Goal: Information Seeking & Learning: Find specific fact

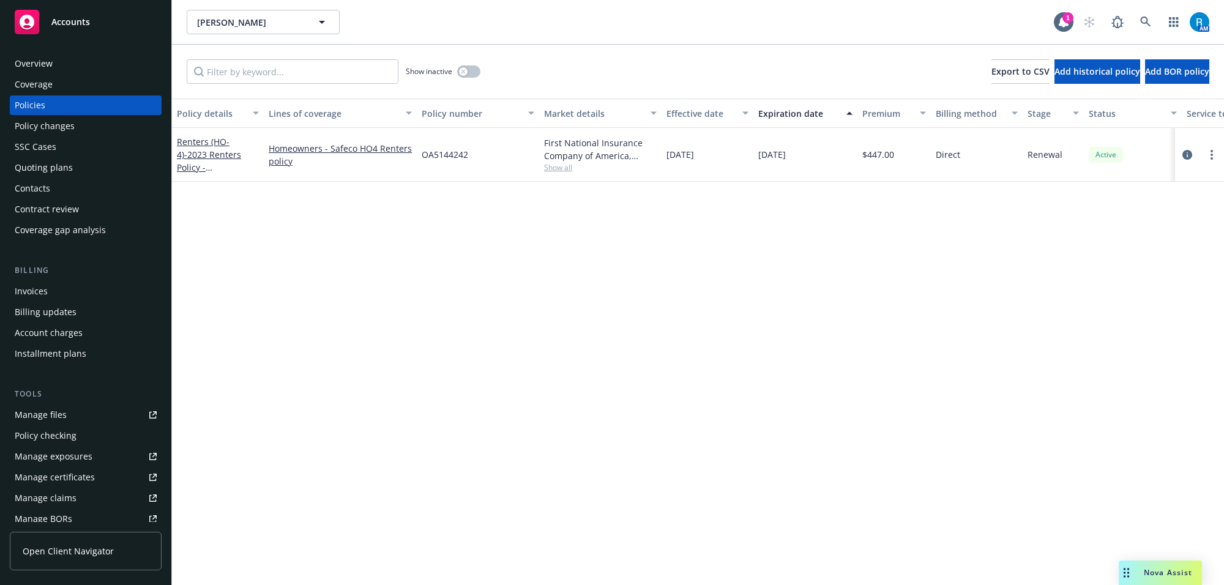
click at [364, 305] on div "Policy details Lines of coverage Policy number Market details Effective date Ex…" at bounding box center [698, 342] width 1052 height 487
click at [54, 65] on div "Overview" at bounding box center [86, 64] width 142 height 20
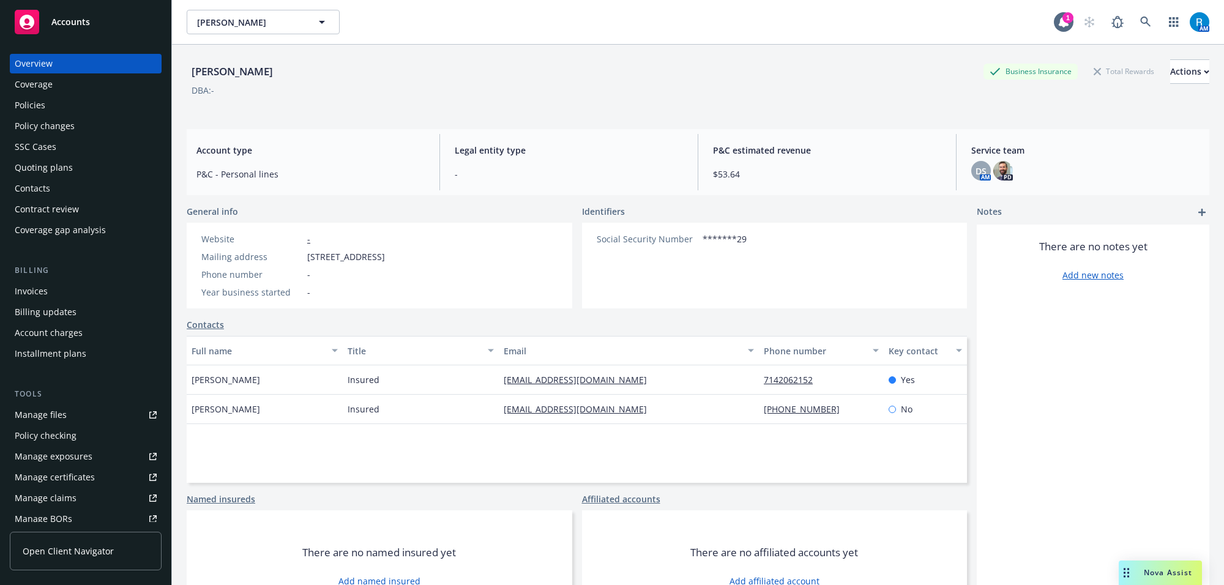
click at [47, 108] on div "Policies" at bounding box center [86, 105] width 142 height 20
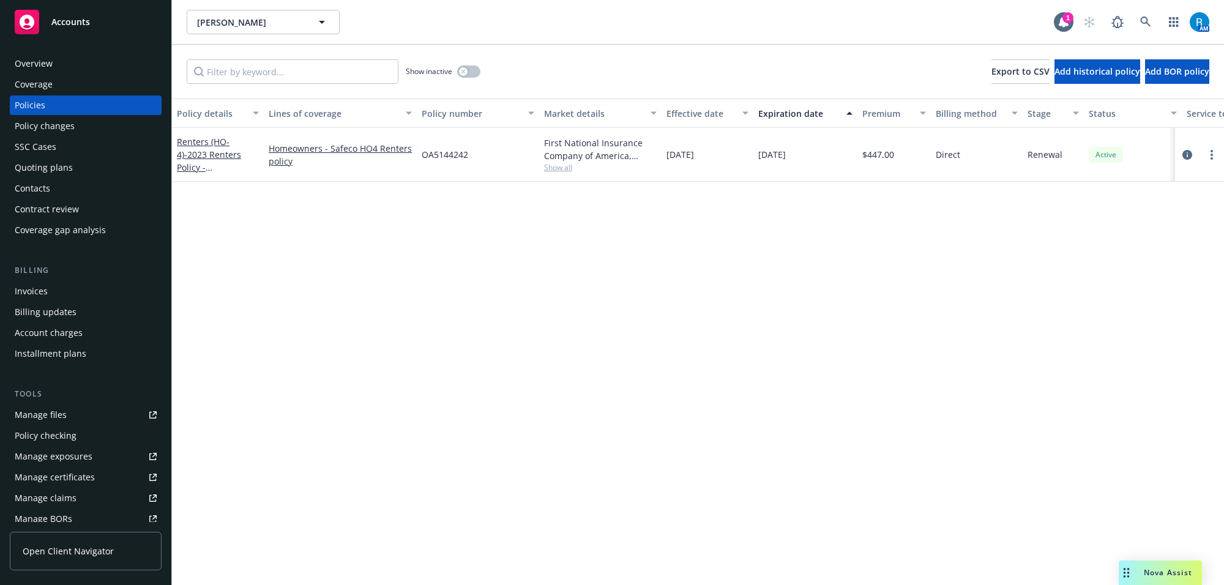
click at [54, 75] on div "Coverage" at bounding box center [86, 85] width 142 height 20
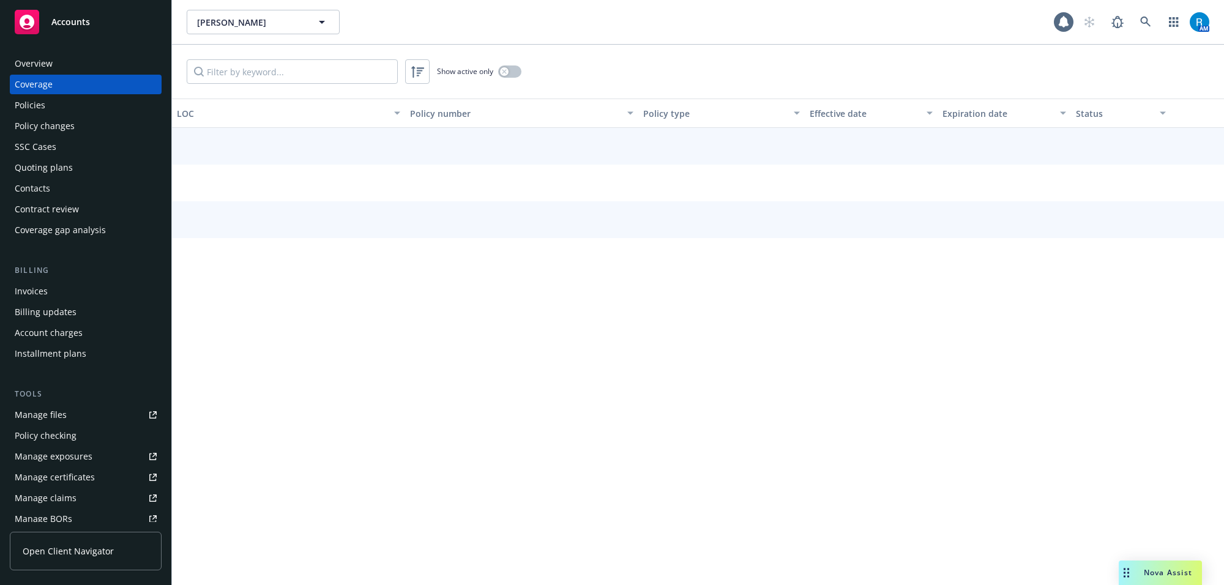
click at [52, 69] on div "Overview" at bounding box center [86, 64] width 142 height 20
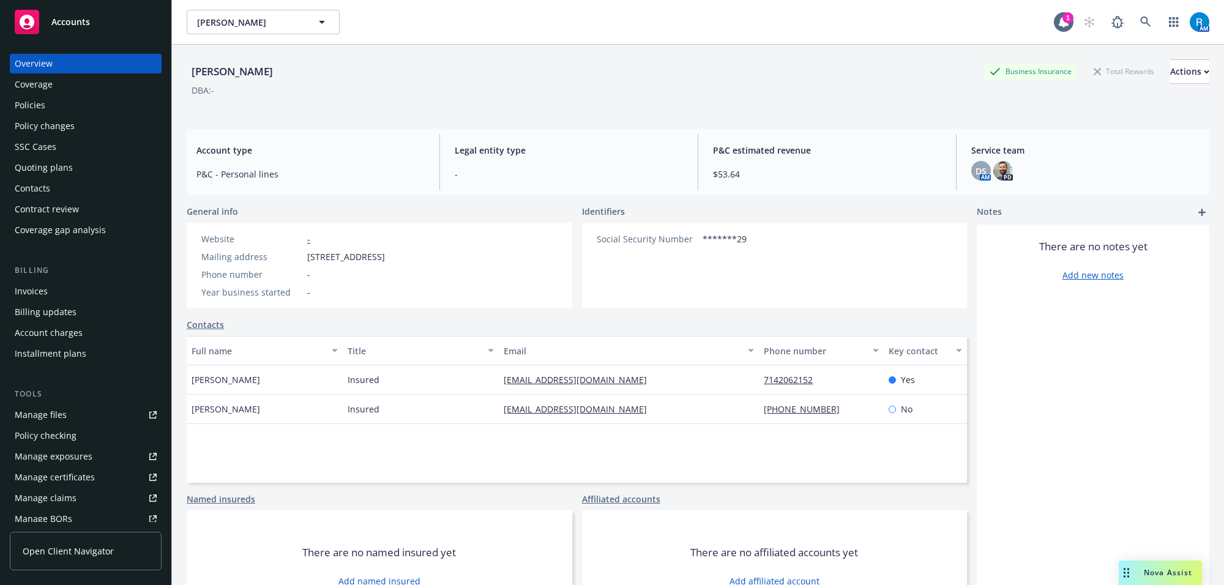
drag, startPoint x: 187, startPoint y: 69, endPoint x: 324, endPoint y: 70, distance: 137.1
click at [323, 70] on div "[PERSON_NAME] Business Insurance Total Rewards Actions" at bounding box center [698, 71] width 1023 height 24
click at [384, 90] on div "DBA: -" at bounding box center [698, 90] width 1023 height 13
drag, startPoint x: 305, startPoint y: 259, endPoint x: 505, endPoint y: 260, distance: 200.1
click at [390, 260] on div "Mailing address [STREET_ADDRESS]" at bounding box center [292, 256] width 193 height 13
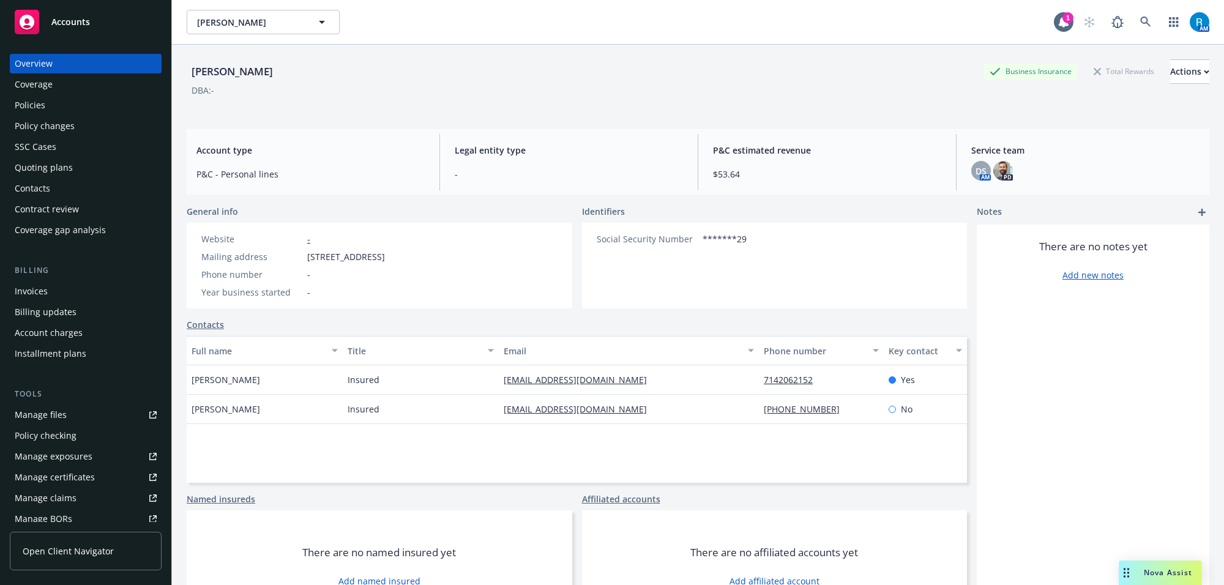
click at [400, 302] on div "Website - Mailing address [STREET_ADDRESS] Phone number - Year business started…" at bounding box center [293, 266] width 213 height 86
drag, startPoint x: 507, startPoint y: 255, endPoint x: 516, endPoint y: 255, distance: 9.2
click at [400, 255] on div "Website - Mailing address [STREET_ADDRESS] Phone number - Year business started…" at bounding box center [293, 266] width 213 height 86
drag, startPoint x: 363, startPoint y: 105, endPoint x: 304, endPoint y: 92, distance: 60.6
click at [361, 105] on div "[PERSON_NAME] Business Insurance Total Rewards Actions DBA: -" at bounding box center [698, 84] width 1023 height 50
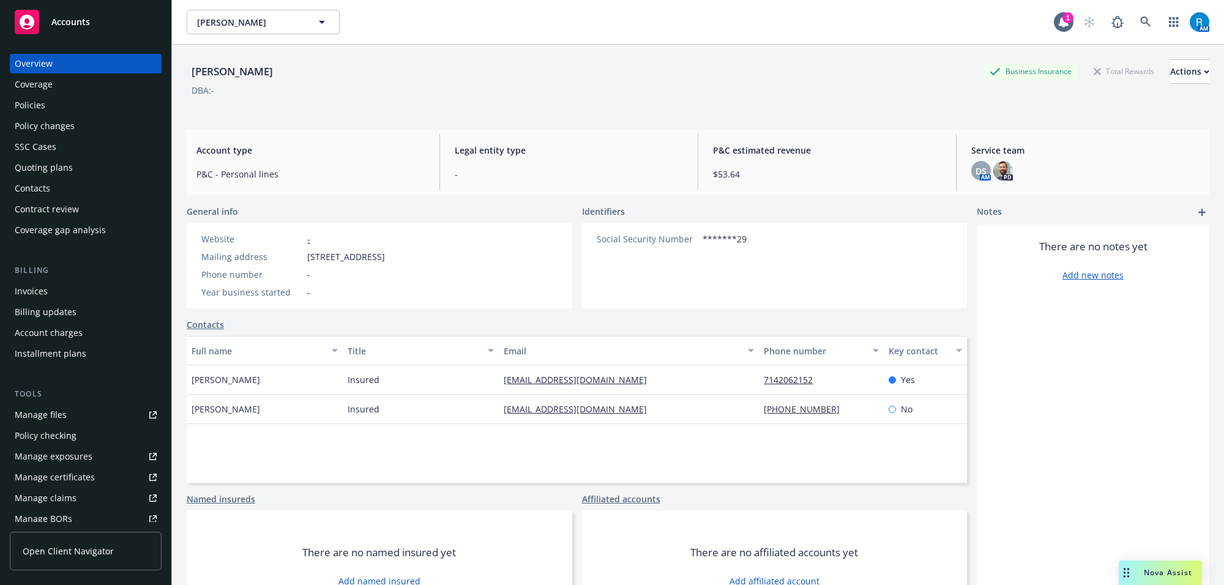
click at [28, 105] on div "Policies" at bounding box center [30, 105] width 31 height 20
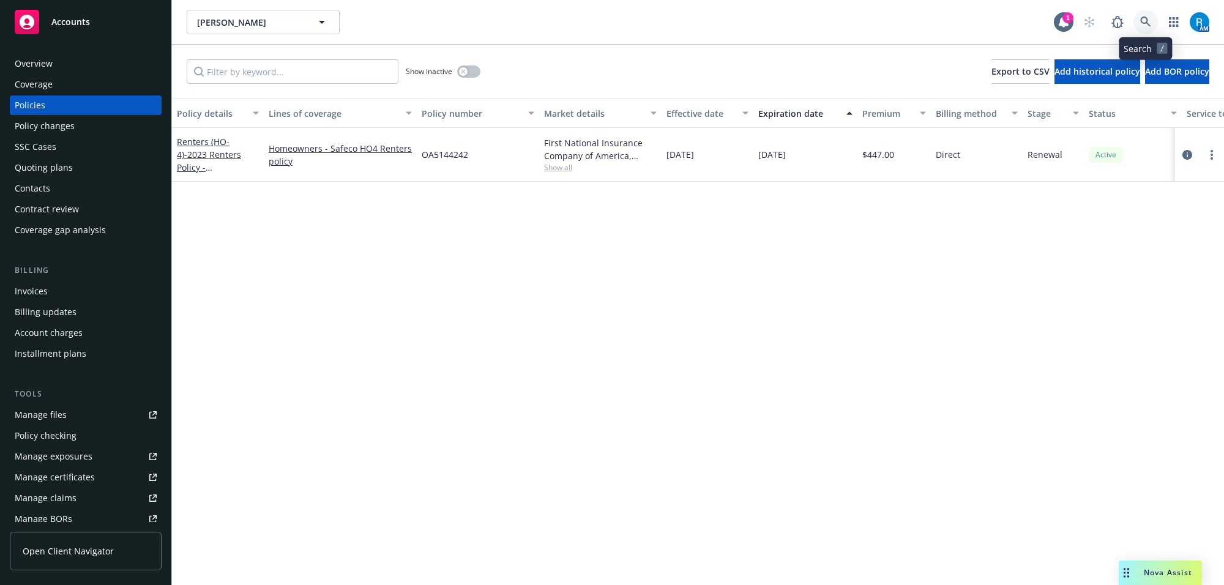
click at [1145, 20] on icon at bounding box center [1145, 22] width 11 height 11
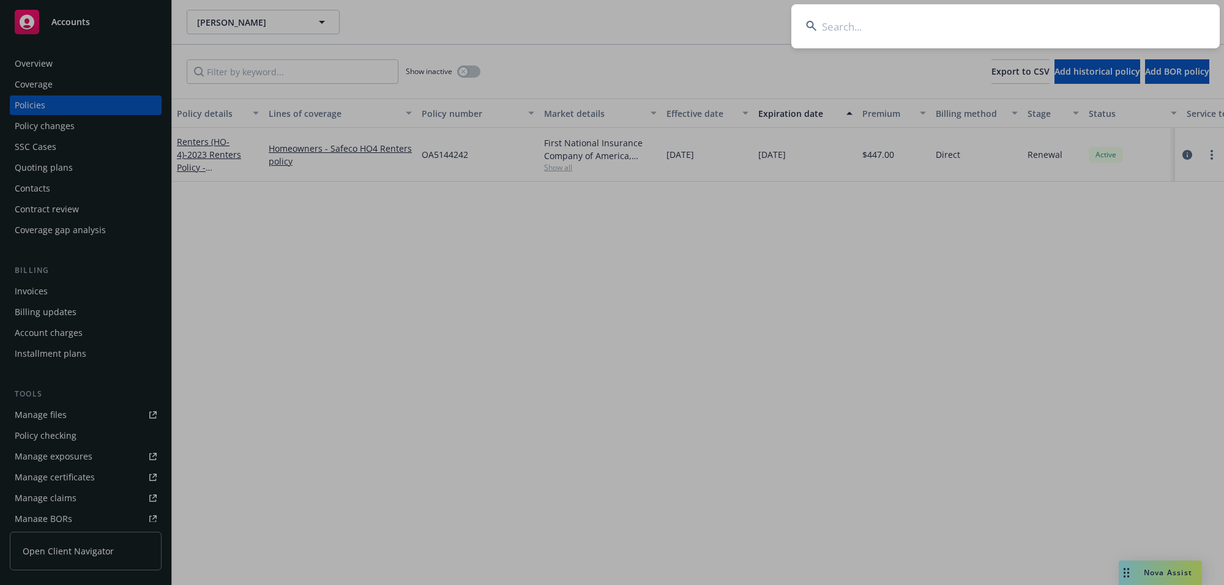
type input "In Progress"
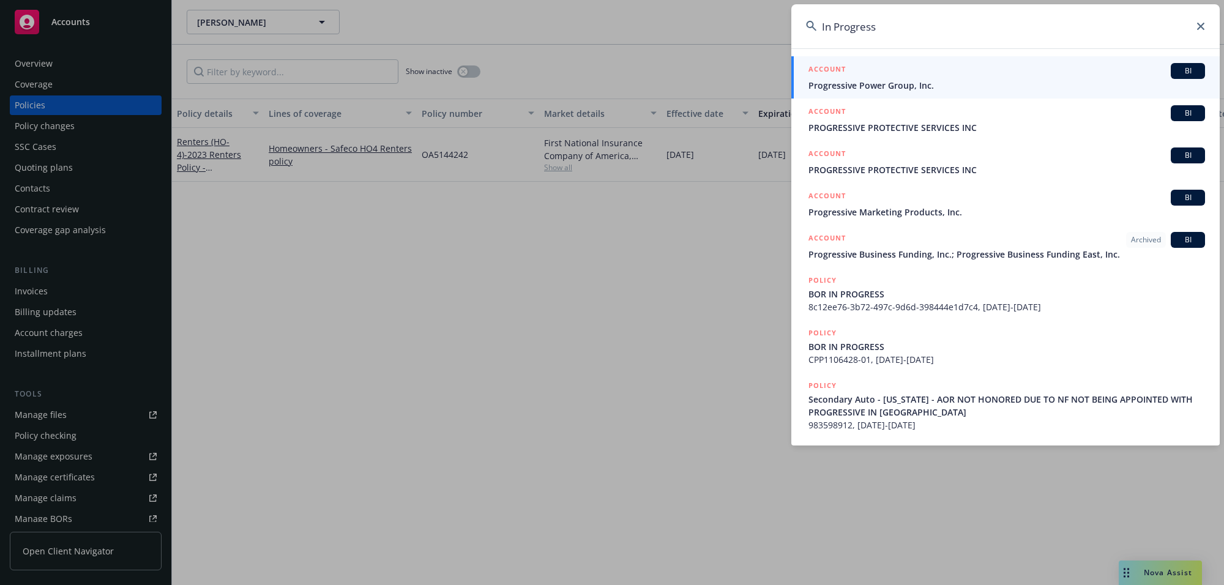
drag, startPoint x: 941, startPoint y: 29, endPoint x: 562, endPoint y: 37, distance: 379.0
click at [649, 28] on div "In Progress ACCOUNT BI Progressive Power Group, Inc. ACCOUNT BI PROGRESSIVE PRO…" at bounding box center [612, 292] width 1224 height 585
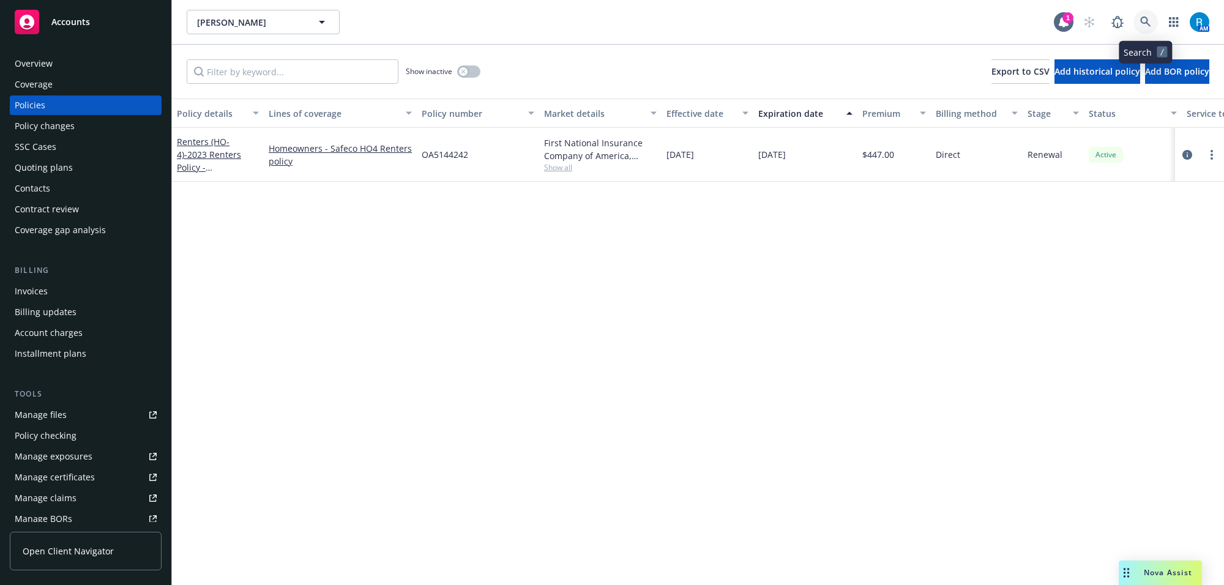
click at [1149, 22] on icon at bounding box center [1145, 22] width 11 height 11
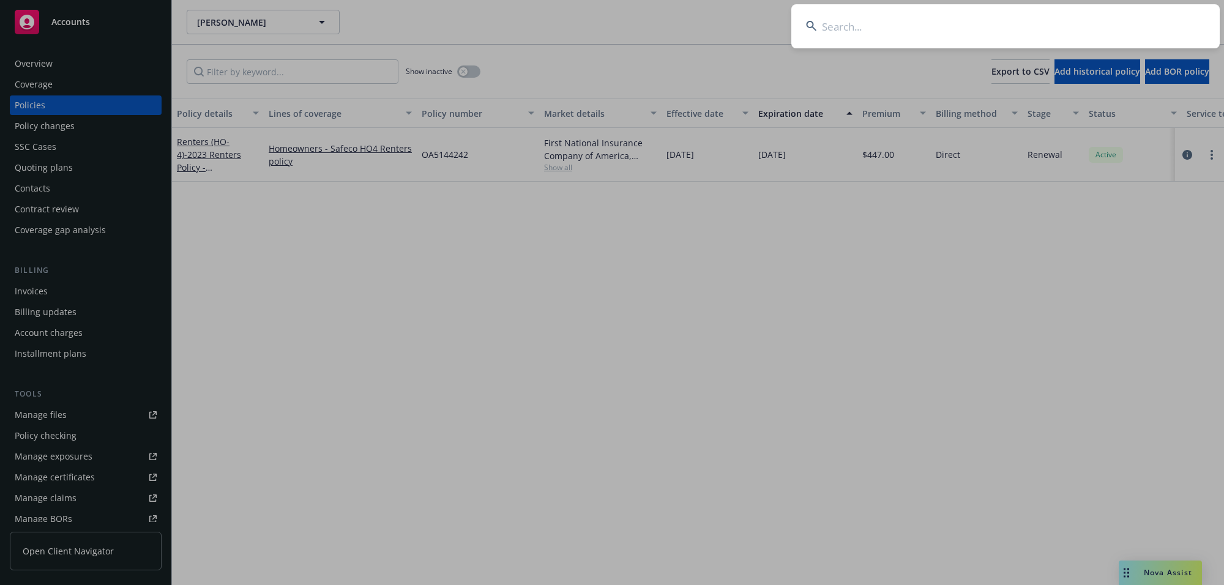
type input "[PERSON_NAME]"
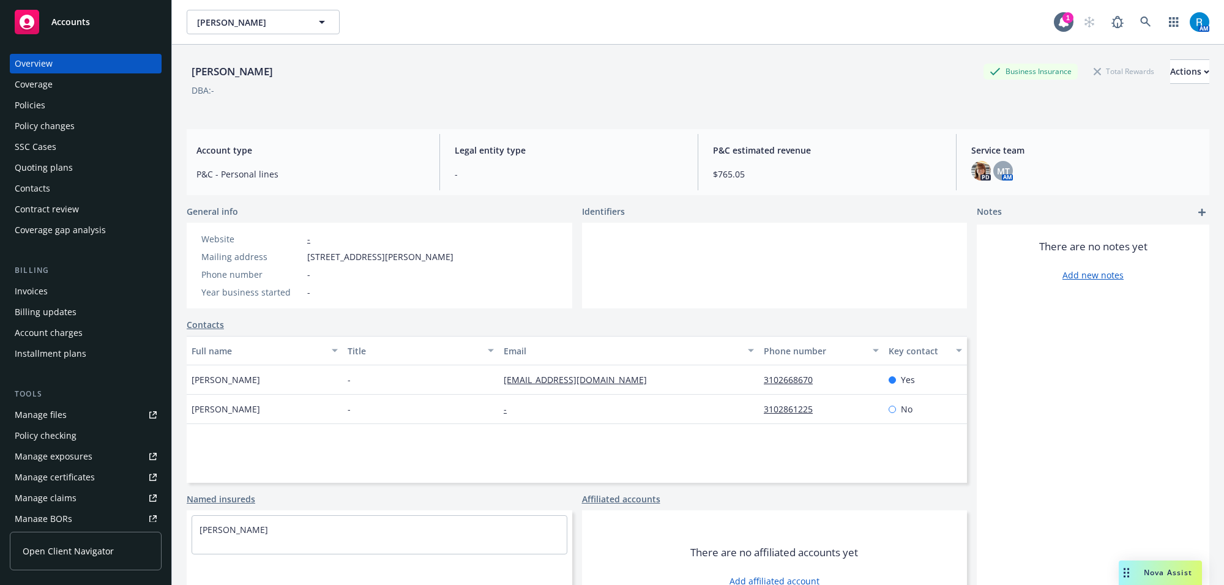
click at [28, 104] on div "Policies" at bounding box center [30, 105] width 31 height 20
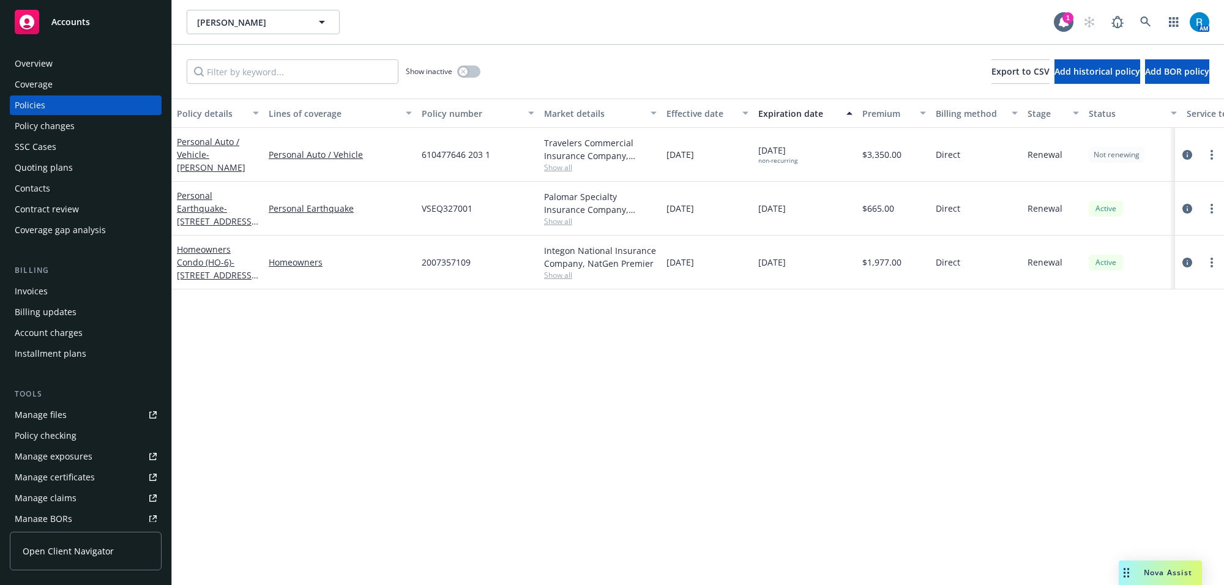
click at [458, 154] on span "610477646 203 1" at bounding box center [456, 154] width 69 height 13
copy span "610477646 203 1"
click at [1142, 23] on icon at bounding box center [1145, 22] width 10 height 10
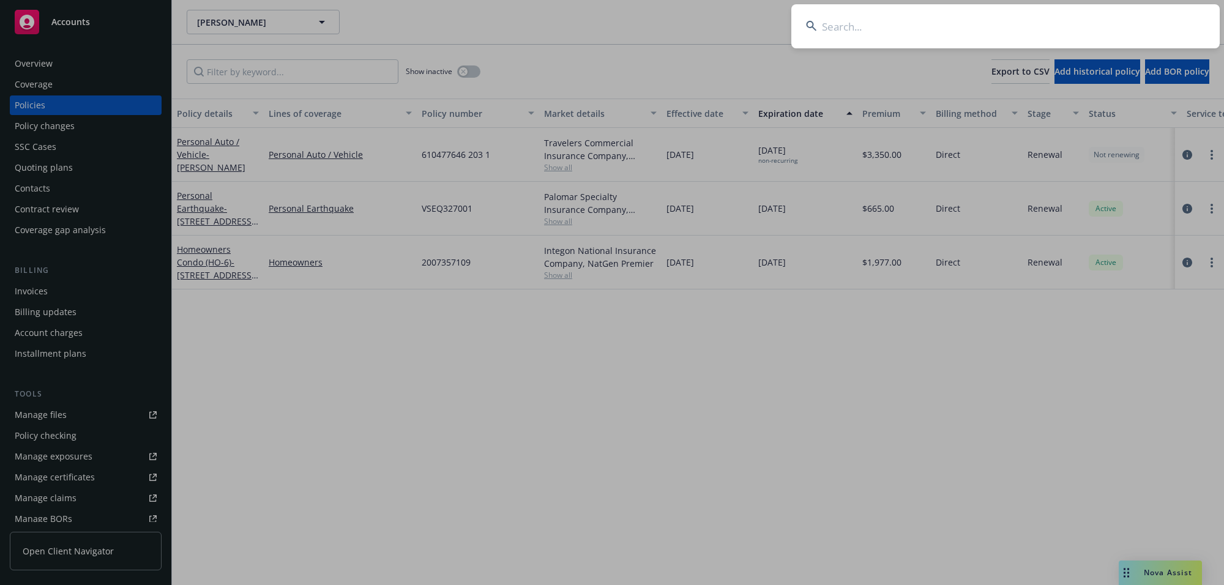
type input "[PERSON_NAME]"
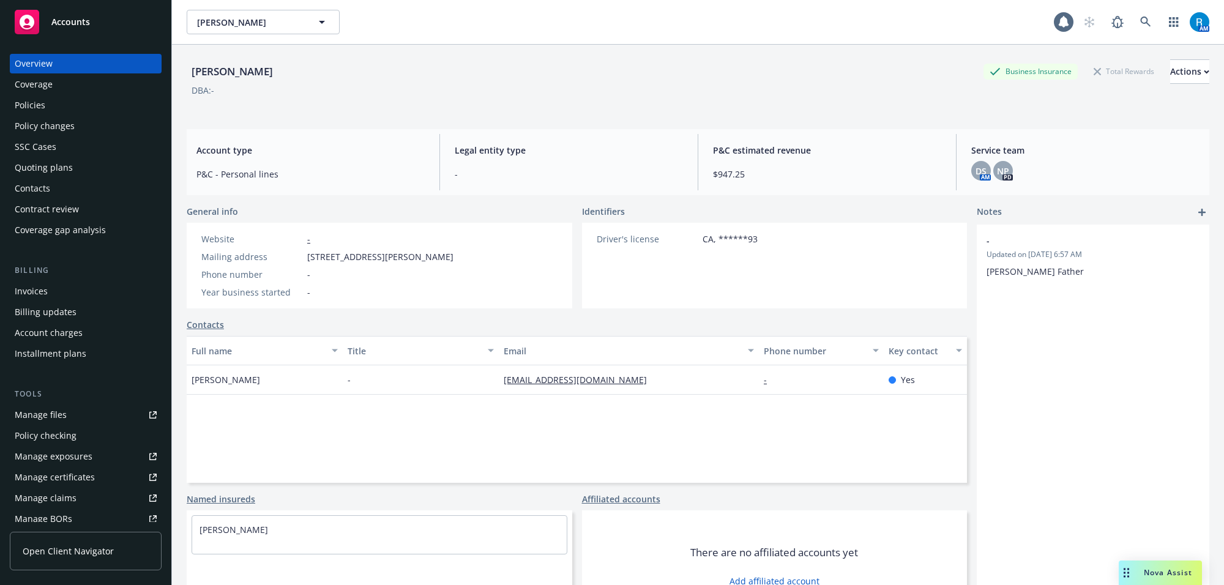
click at [57, 110] on div "Policies" at bounding box center [86, 105] width 142 height 20
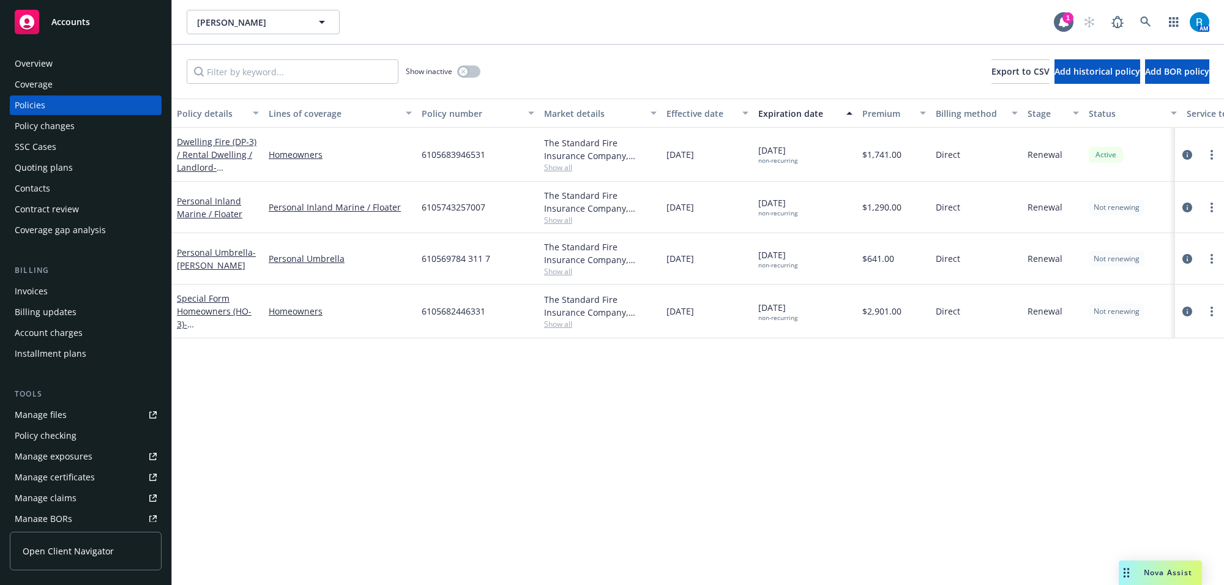
click at [454, 160] on span "6105683946531" at bounding box center [454, 154] width 64 height 13
copy span "6105683946531"
click at [1141, 24] on icon at bounding box center [1145, 22] width 11 height 11
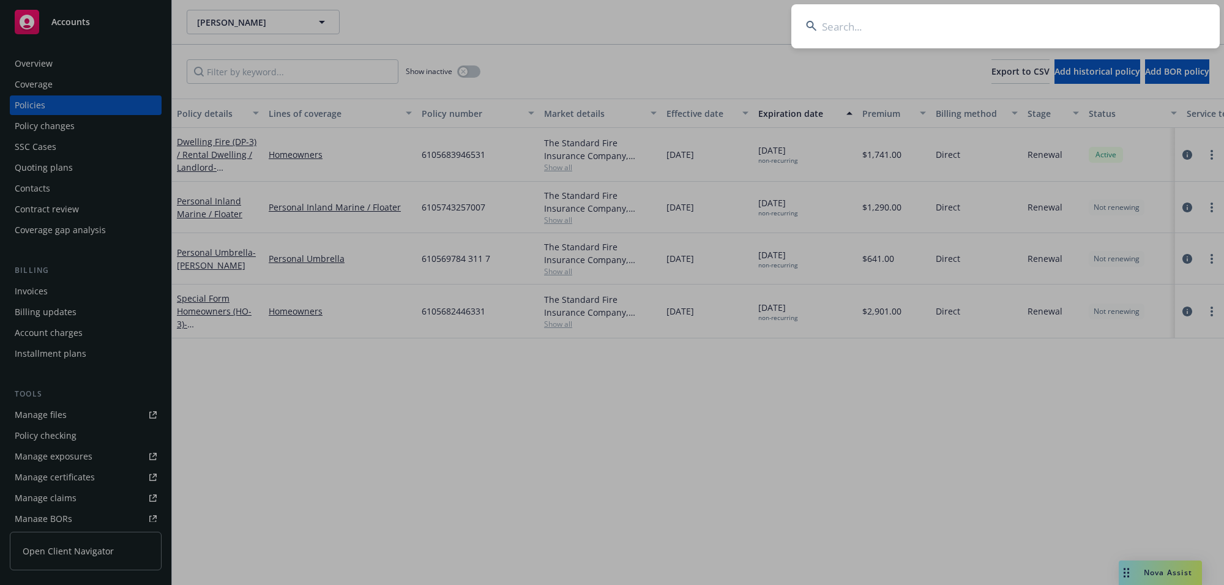
type input "[PERSON_NAME] & [PERSON_NAME]"
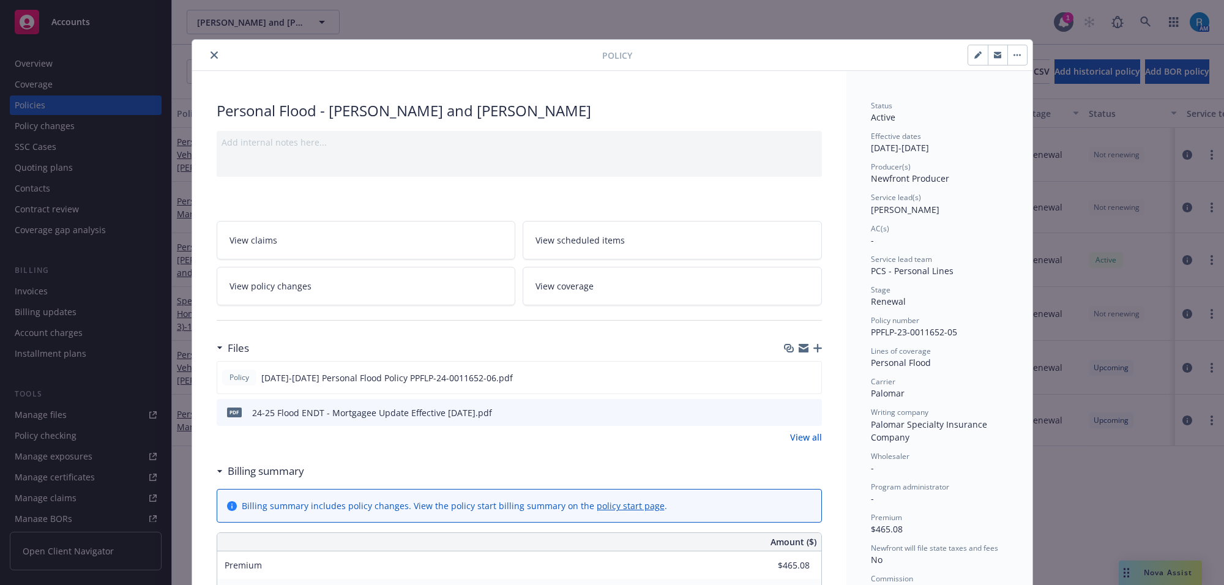
click at [211, 57] on icon "close" at bounding box center [214, 54] width 7 height 7
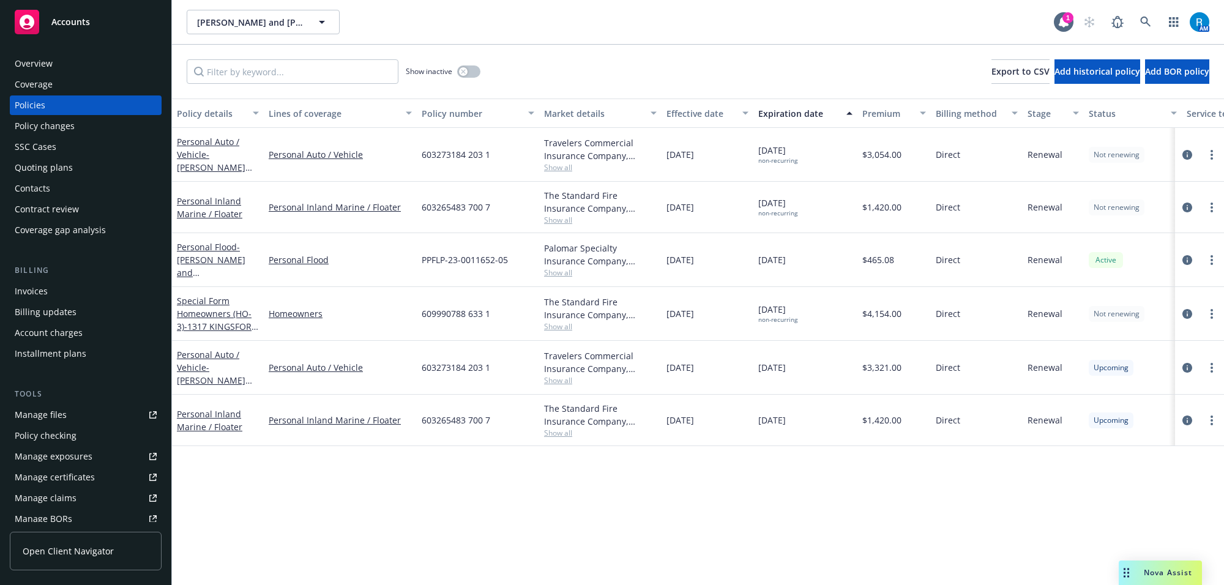
click at [460, 306] on div "609990788 633 1" at bounding box center [478, 314] width 122 height 54
click at [460, 311] on span "609990788 633 1" at bounding box center [456, 313] width 69 height 13
copy span "609990788 633 1"
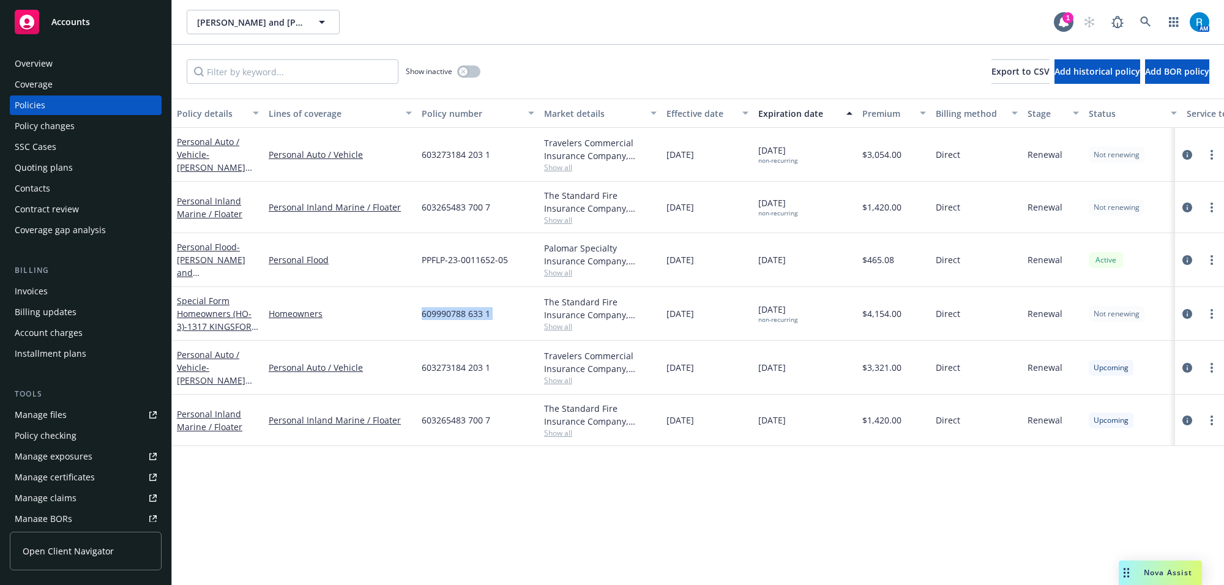
drag, startPoint x: 78, startPoint y: 67, endPoint x: 72, endPoint y: 70, distance: 7.4
click at [78, 67] on div "Overview" at bounding box center [86, 64] width 142 height 20
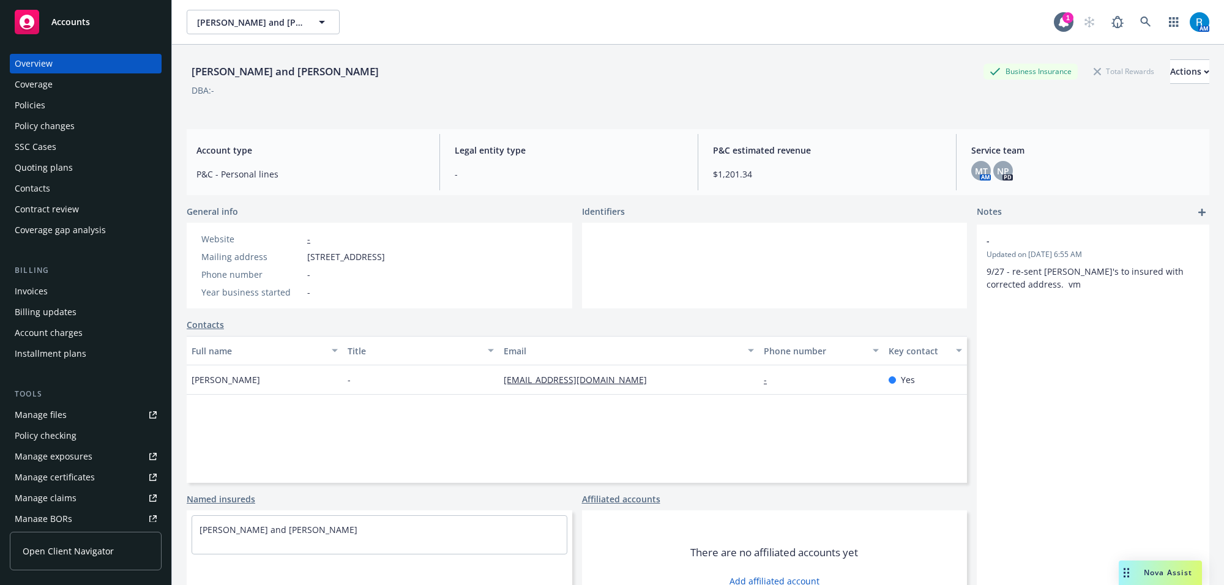
click at [45, 111] on div "Policies" at bounding box center [86, 105] width 142 height 20
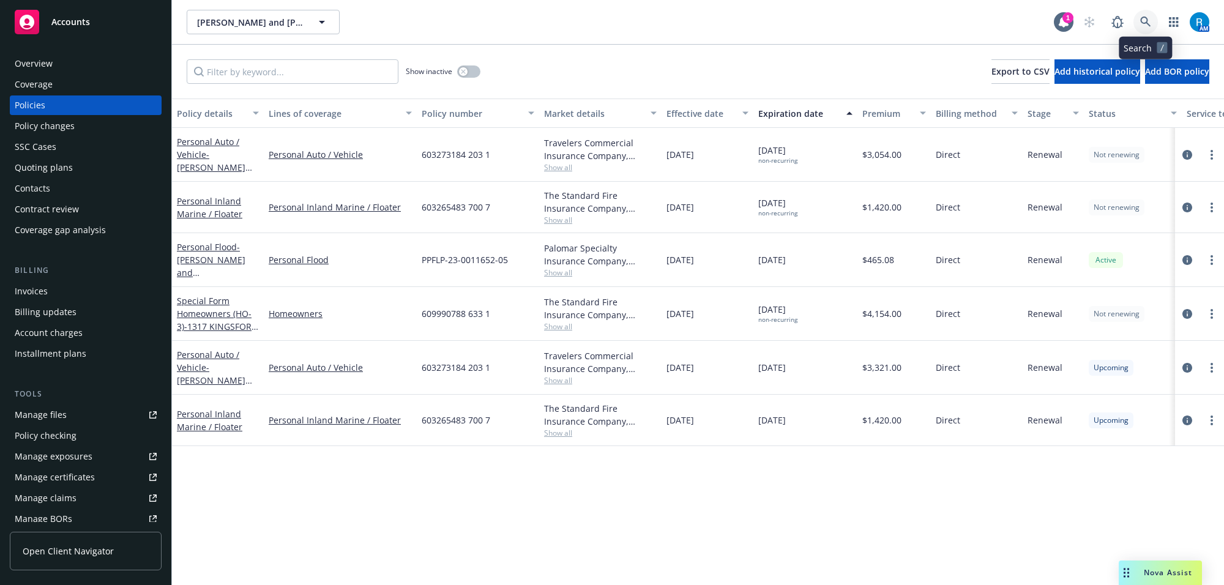
click at [1140, 19] on icon at bounding box center [1145, 22] width 11 height 11
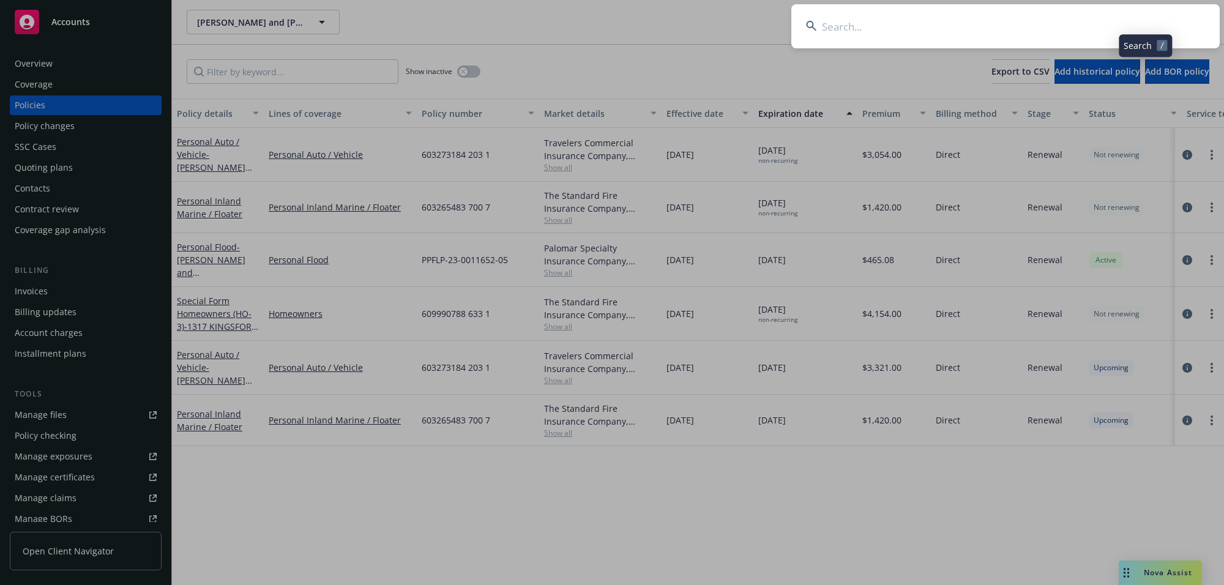
type input "[PERSON_NAME] & [PERSON_NAME]"
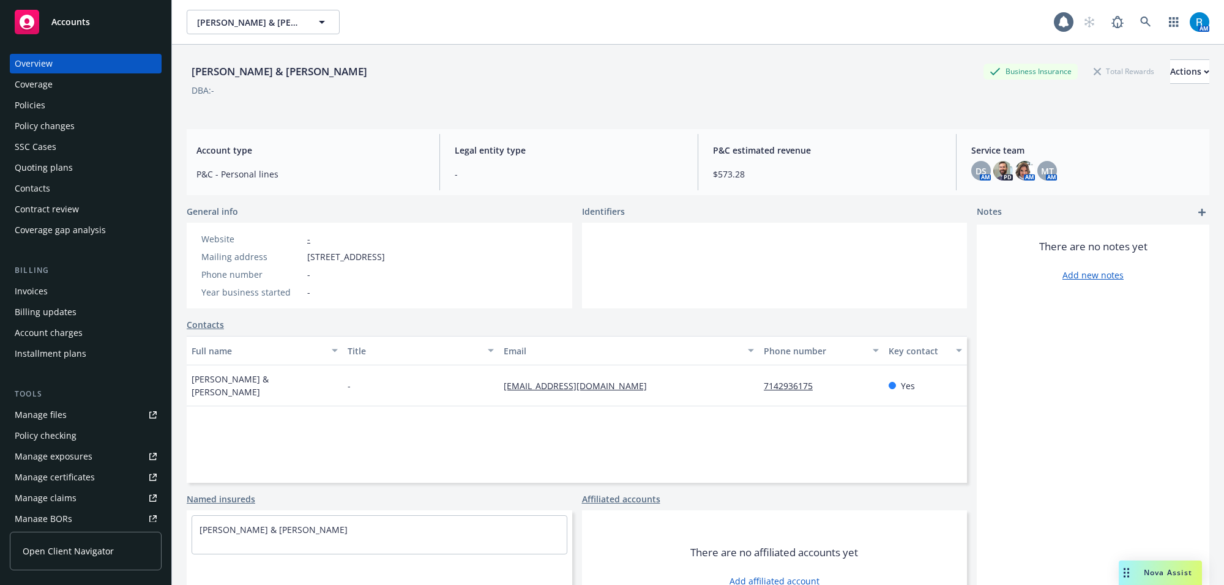
click at [37, 108] on div "Policies" at bounding box center [30, 105] width 31 height 20
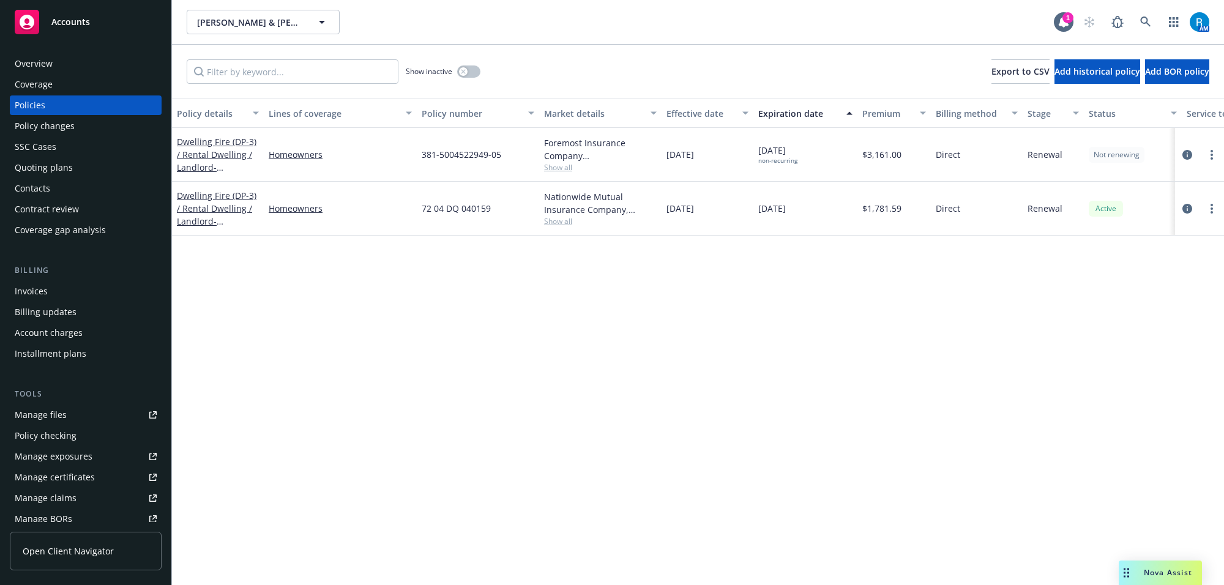
click at [469, 152] on span "381-5004522949-05" at bounding box center [462, 154] width 80 height 13
click at [469, 154] on span "381-5004522949-05" at bounding box center [462, 154] width 80 height 13
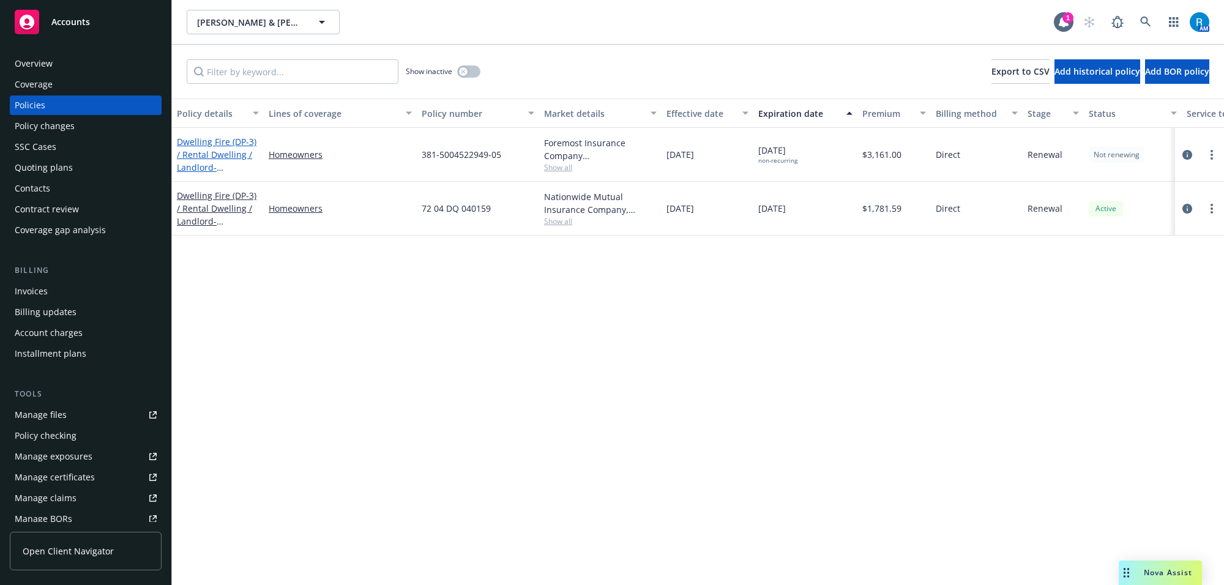
click at [207, 156] on link "Dwelling Fire (DP-3) / Rental Dwelling / Landlord - [STREET_ADDRESS]" at bounding box center [217, 161] width 80 height 50
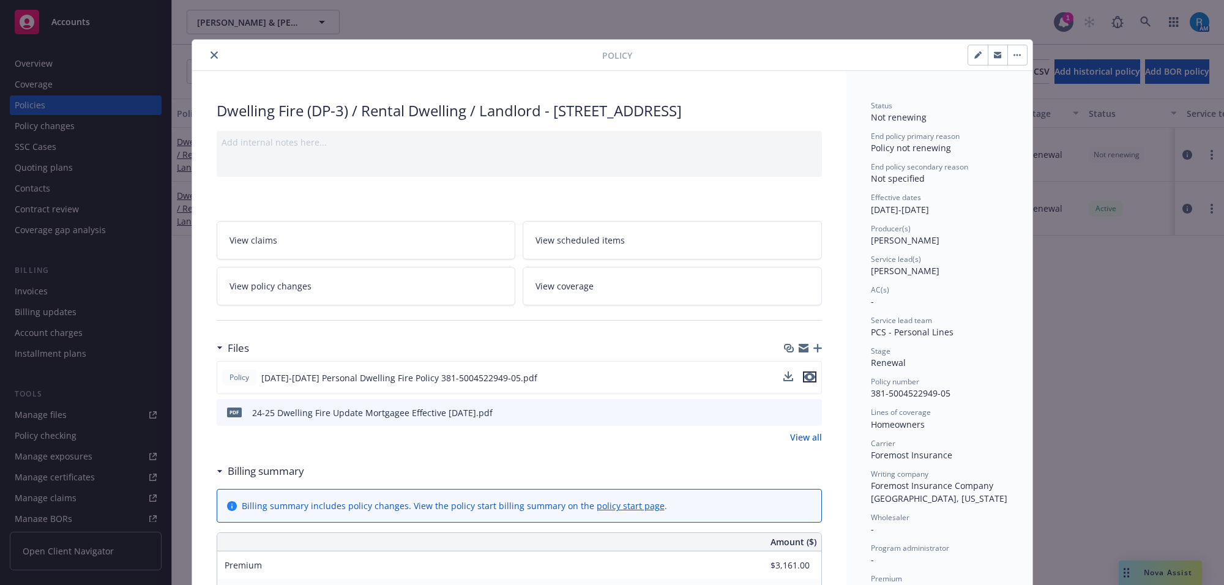
click at [806, 377] on icon "preview file" at bounding box center [809, 377] width 11 height 9
click at [211, 53] on icon "close" at bounding box center [214, 54] width 7 height 7
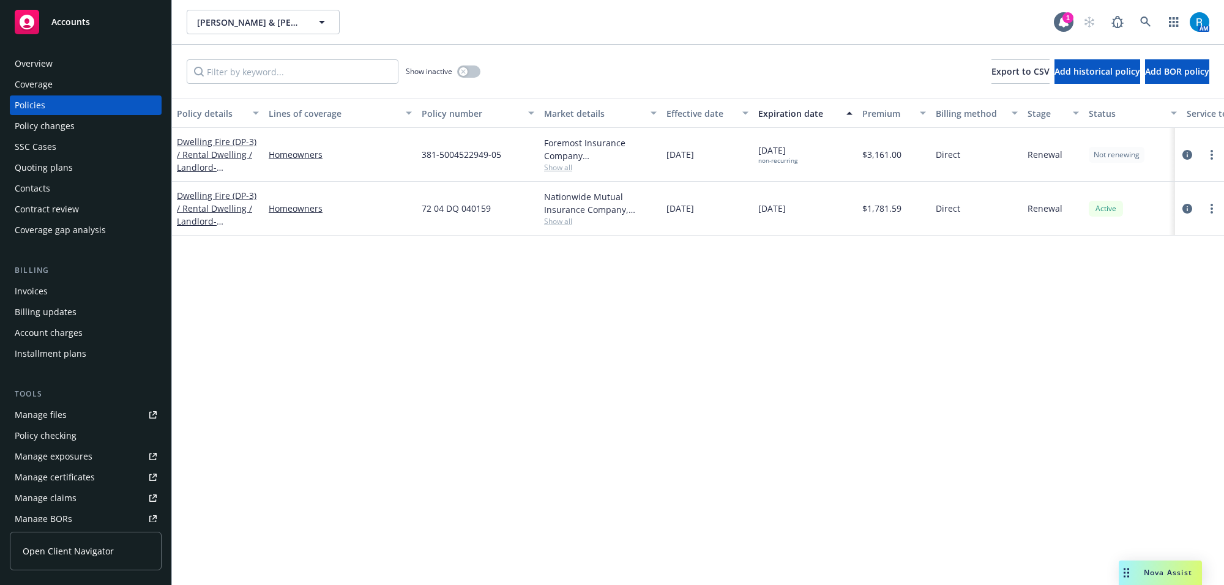
click at [38, 65] on div "Overview" at bounding box center [34, 64] width 38 height 20
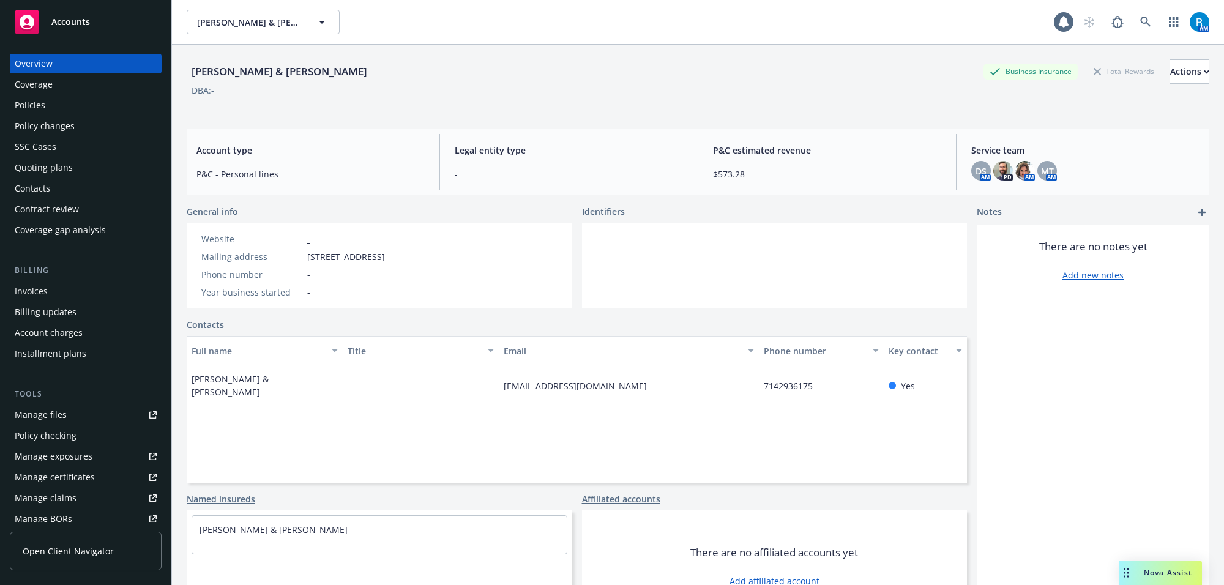
click at [51, 89] on div "Coverage" at bounding box center [34, 85] width 38 height 20
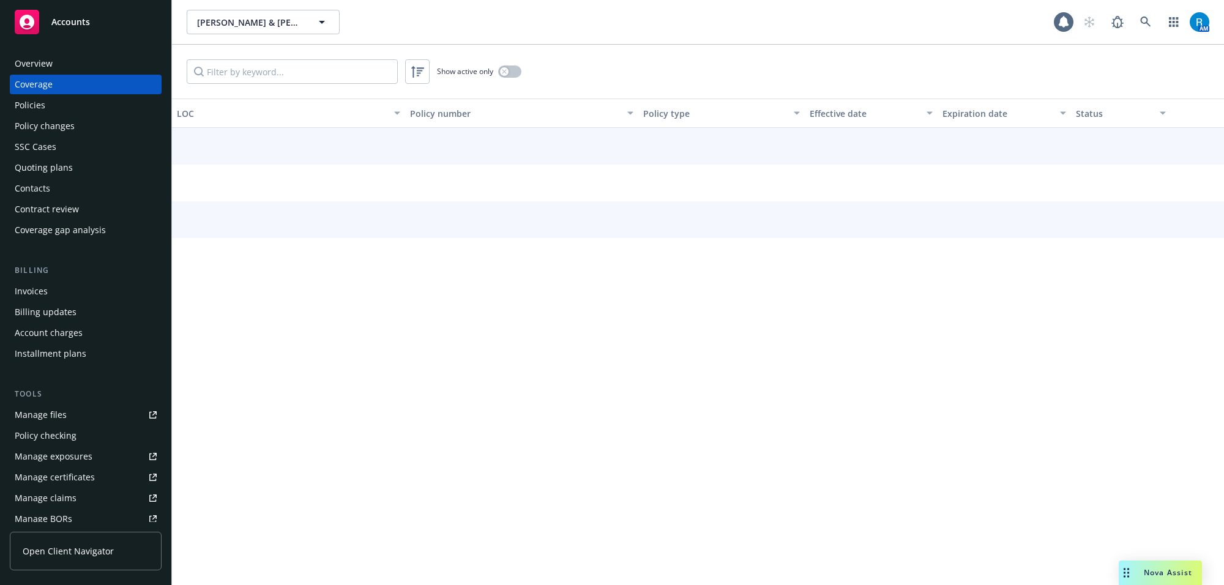
click at [50, 107] on div "Policies" at bounding box center [86, 105] width 142 height 20
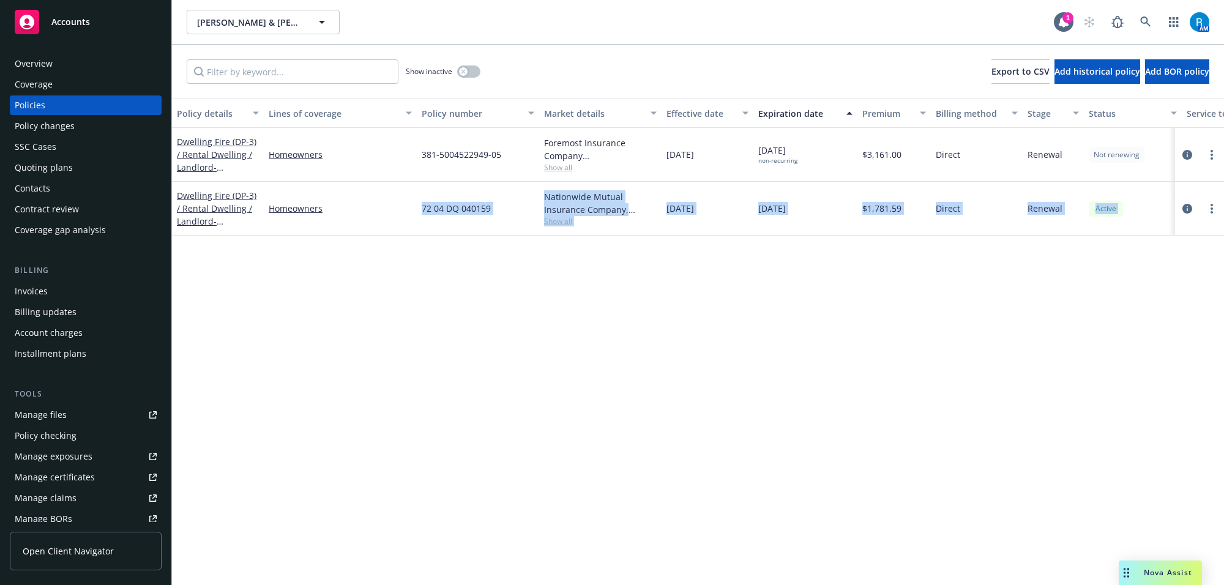
drag, startPoint x: 1172, startPoint y: 237, endPoint x: 417, endPoint y: 311, distance: 758.8
click at [402, 311] on div "Policy details Lines of coverage Policy number Market details Effective date Ex…" at bounding box center [698, 342] width 1052 height 487
drag, startPoint x: 1148, startPoint y: 365, endPoint x: 1121, endPoint y: 356, distance: 28.5
click at [1148, 364] on div "Policy details Lines of coverage Policy number Market details Effective date Ex…" at bounding box center [698, 342] width 1052 height 487
click at [916, 187] on div "$1,781.59" at bounding box center [893, 209] width 73 height 54
